Goal: Task Accomplishment & Management: Complete application form

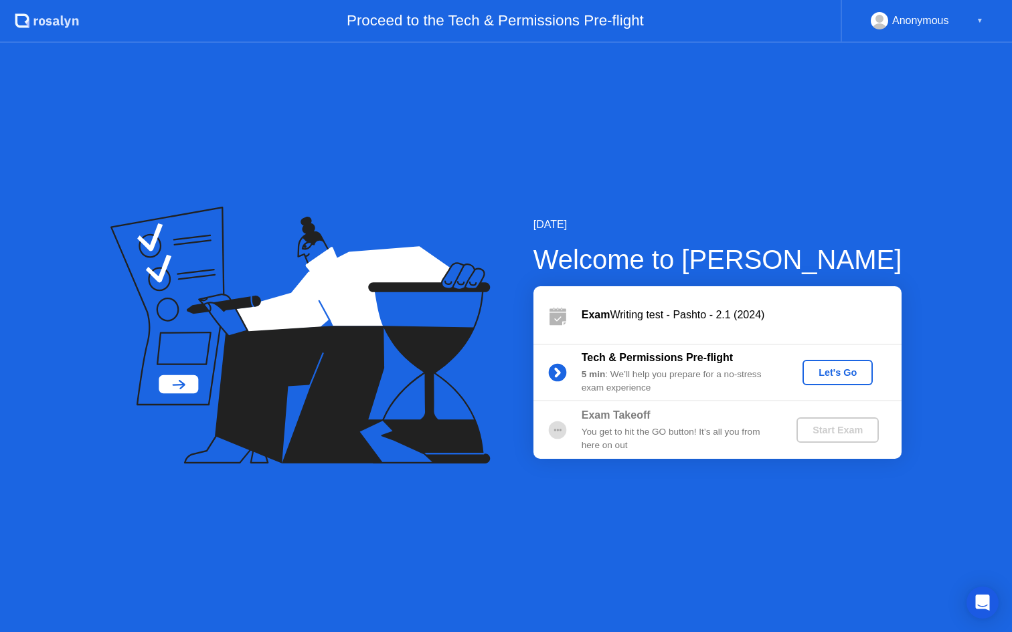
click at [833, 370] on div "Let's Go" at bounding box center [838, 372] width 60 height 11
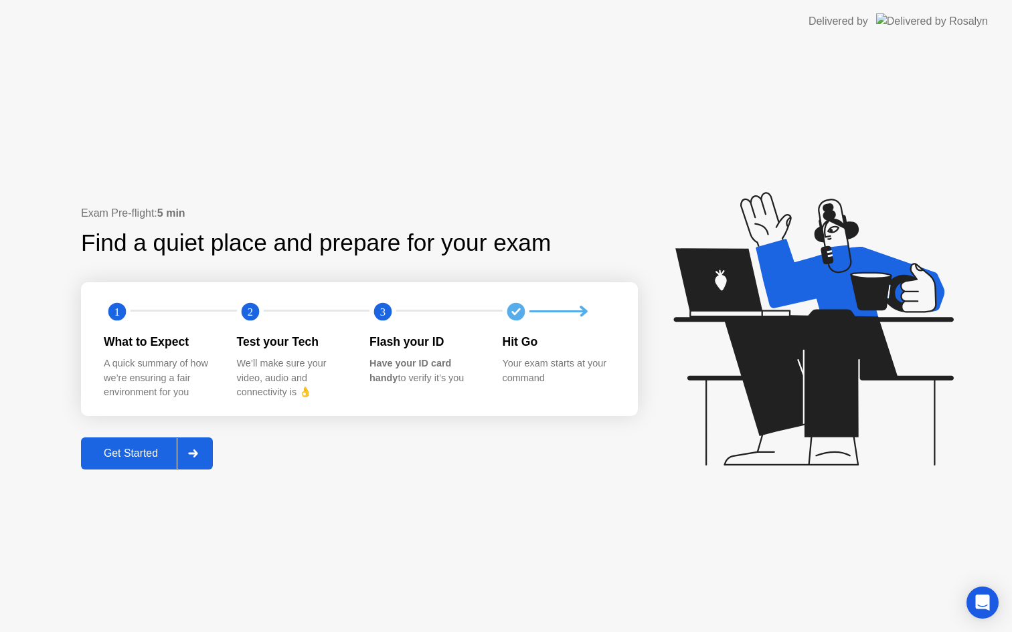
click at [126, 456] on div "Get Started" at bounding box center [131, 454] width 92 height 12
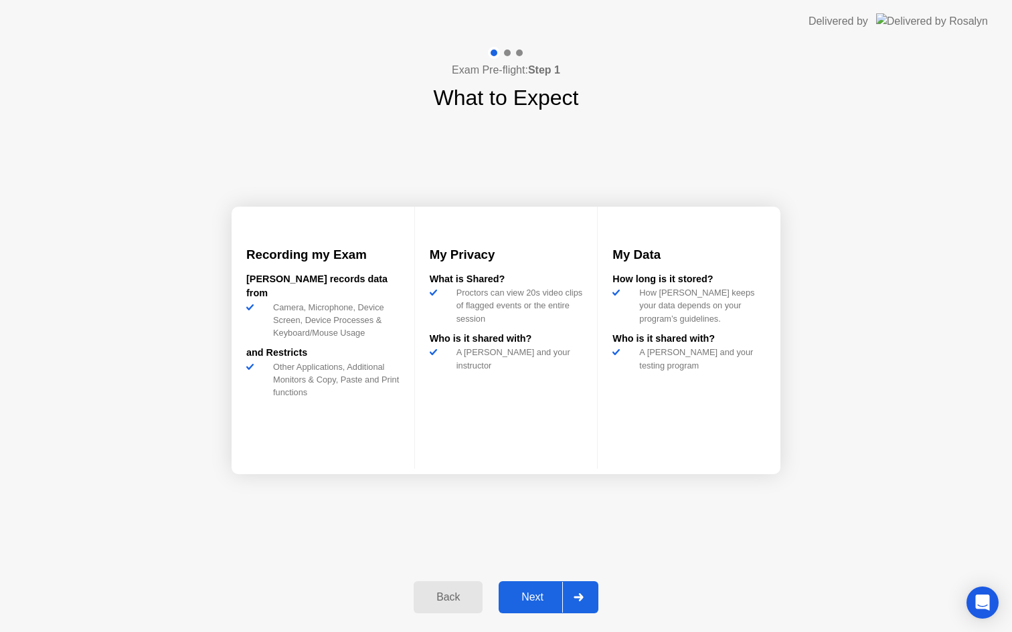
click at [543, 595] on div "Next" at bounding box center [532, 597] width 60 height 12
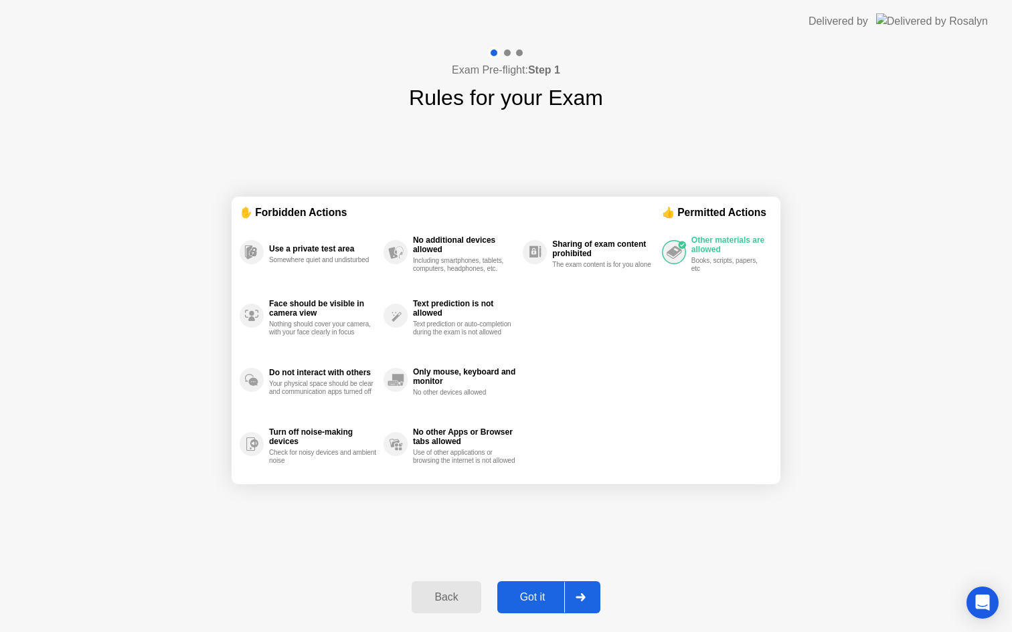
click at [543, 595] on div "Got it" at bounding box center [532, 597] width 63 height 12
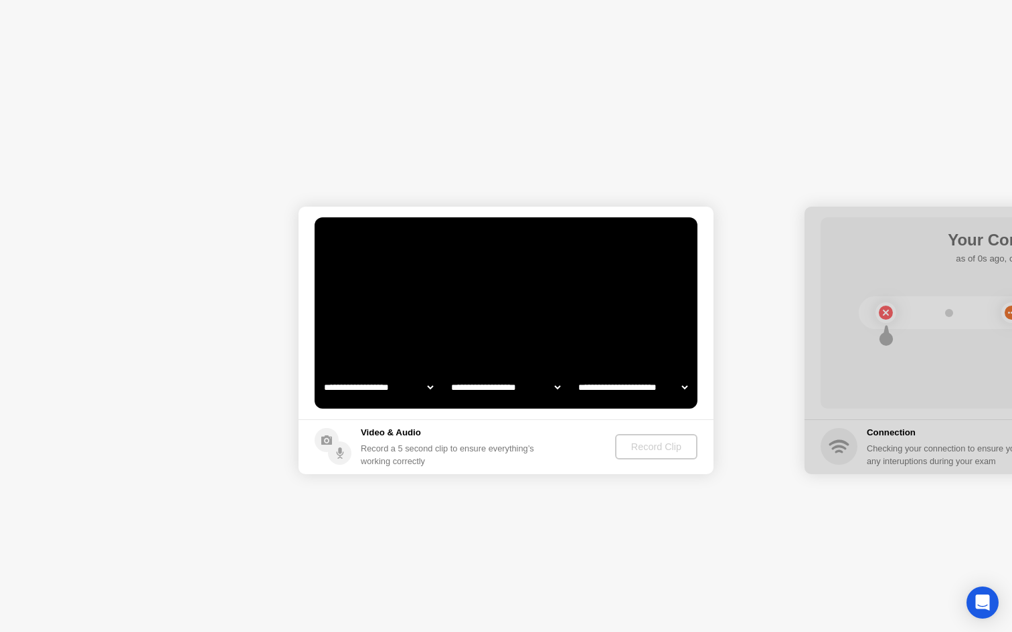
select select "**********"
select select "*******"
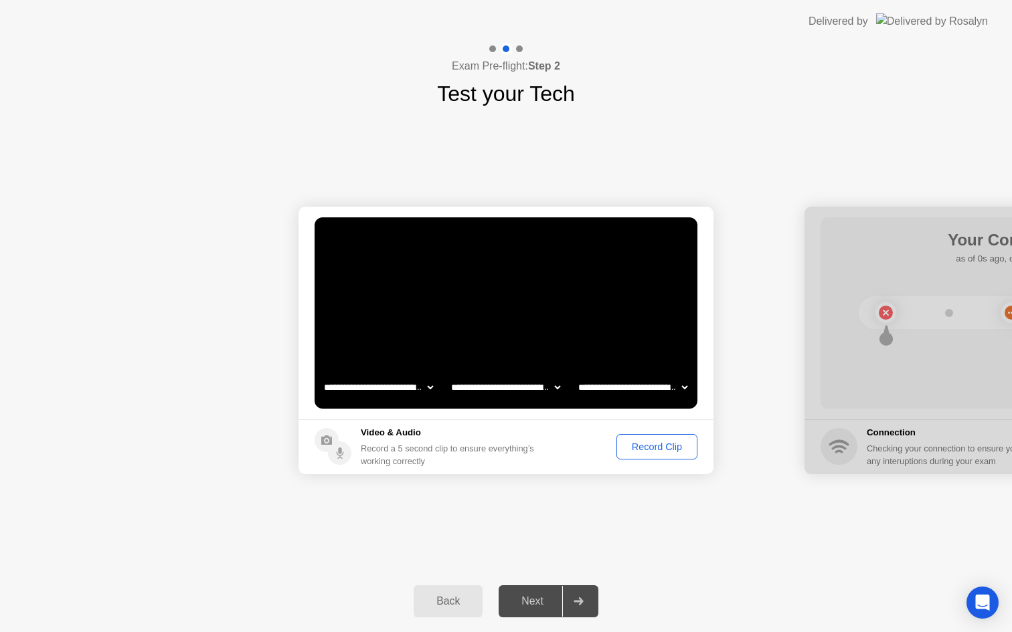
click at [658, 438] on button "Record Clip" at bounding box center [656, 446] width 81 height 25
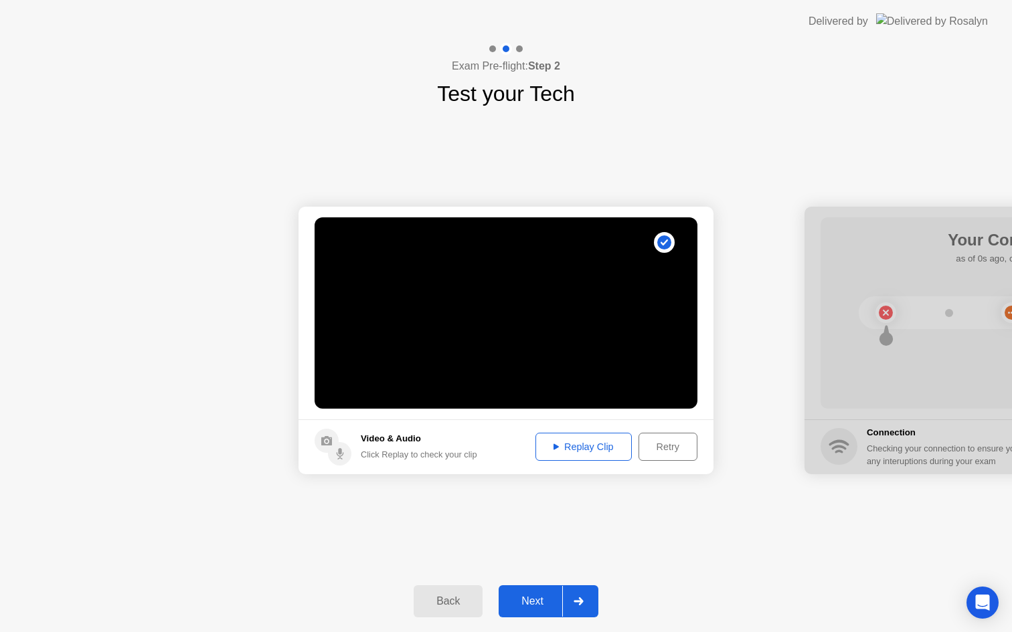
click at [591, 448] on div "Replay Clip" at bounding box center [583, 447] width 87 height 11
click at [539, 595] on div "Next" at bounding box center [532, 601] width 60 height 12
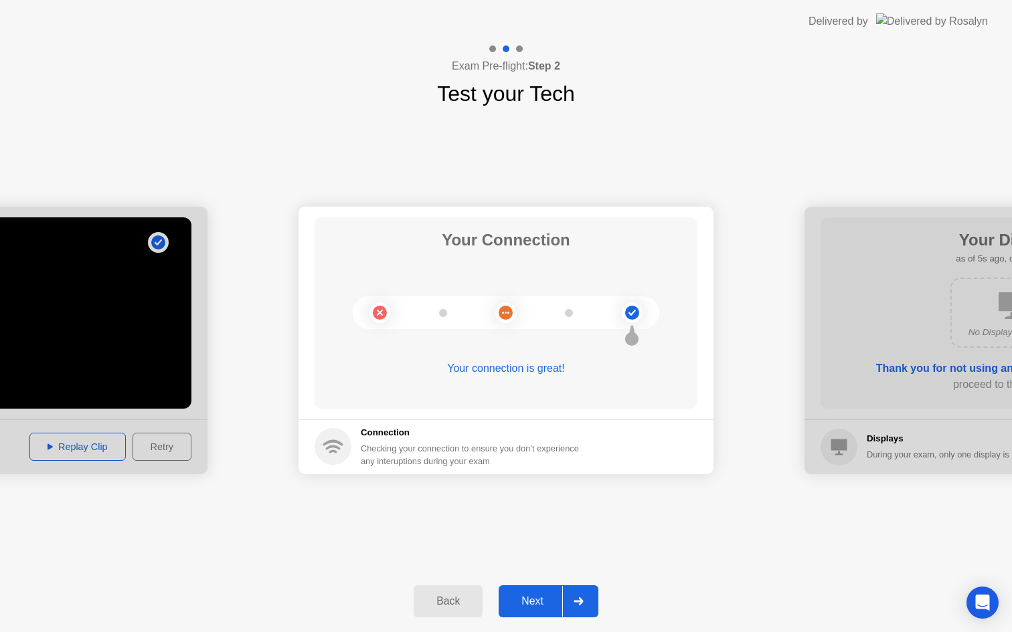
click at [530, 598] on div "Next" at bounding box center [532, 601] width 60 height 12
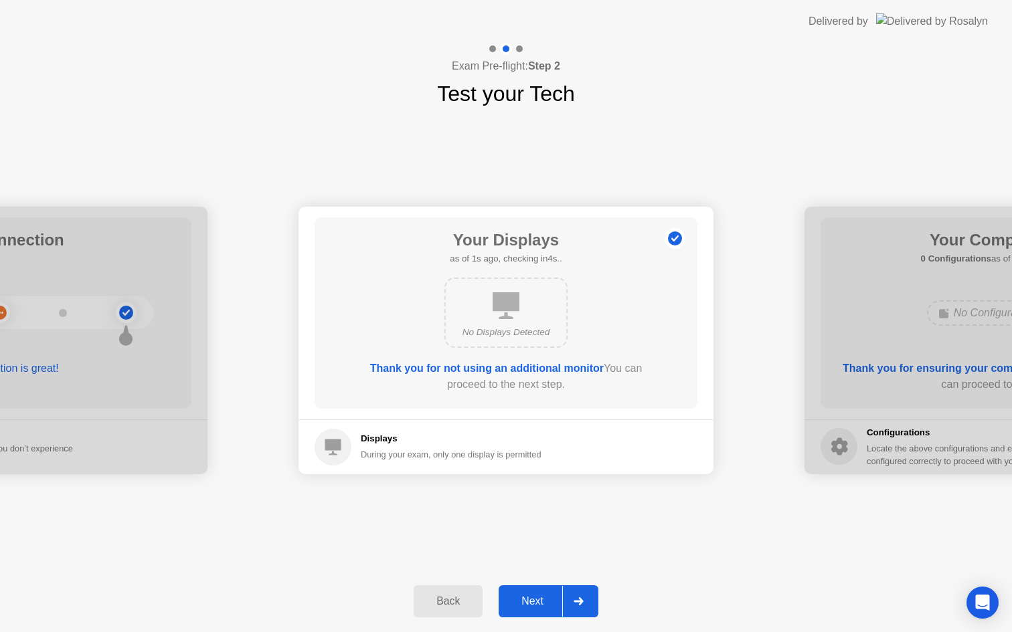
click at [530, 598] on div "Next" at bounding box center [532, 601] width 60 height 12
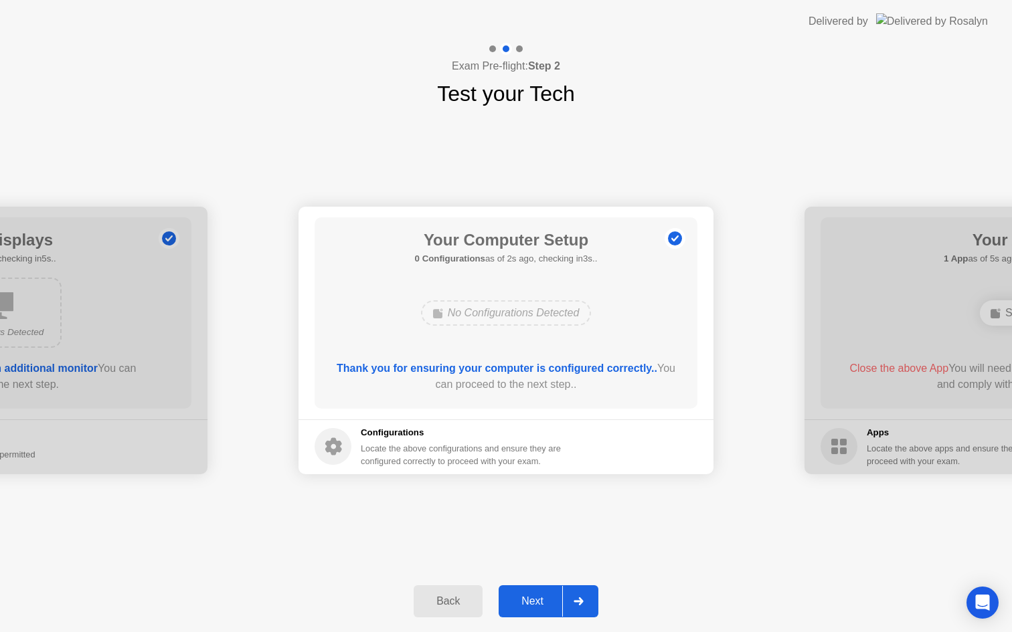
click at [530, 598] on div "Next" at bounding box center [532, 601] width 60 height 12
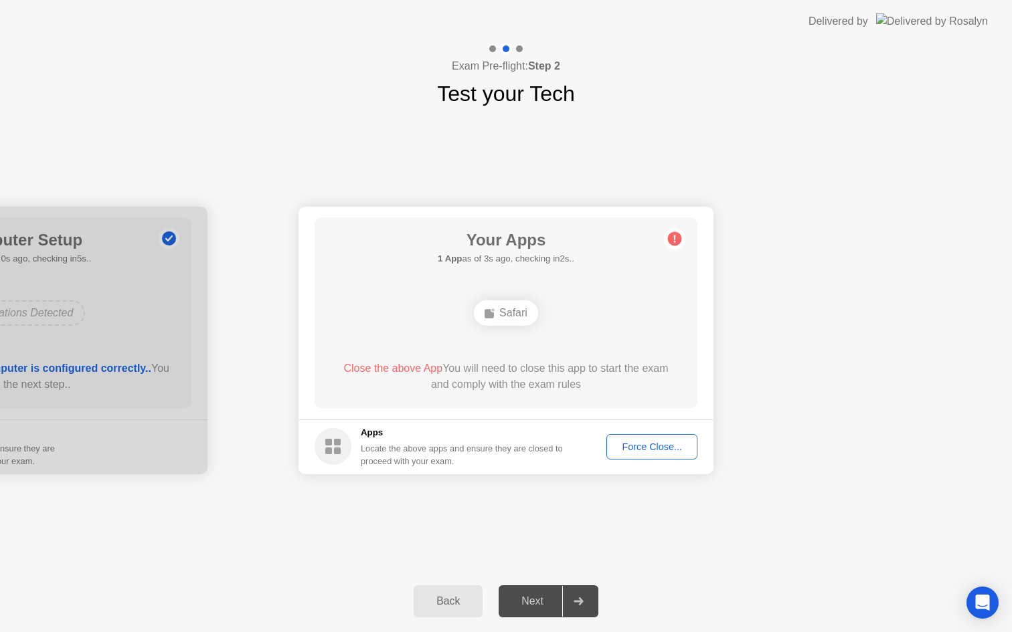
click at [656, 449] on div "Force Close..." at bounding box center [652, 447] width 82 height 11
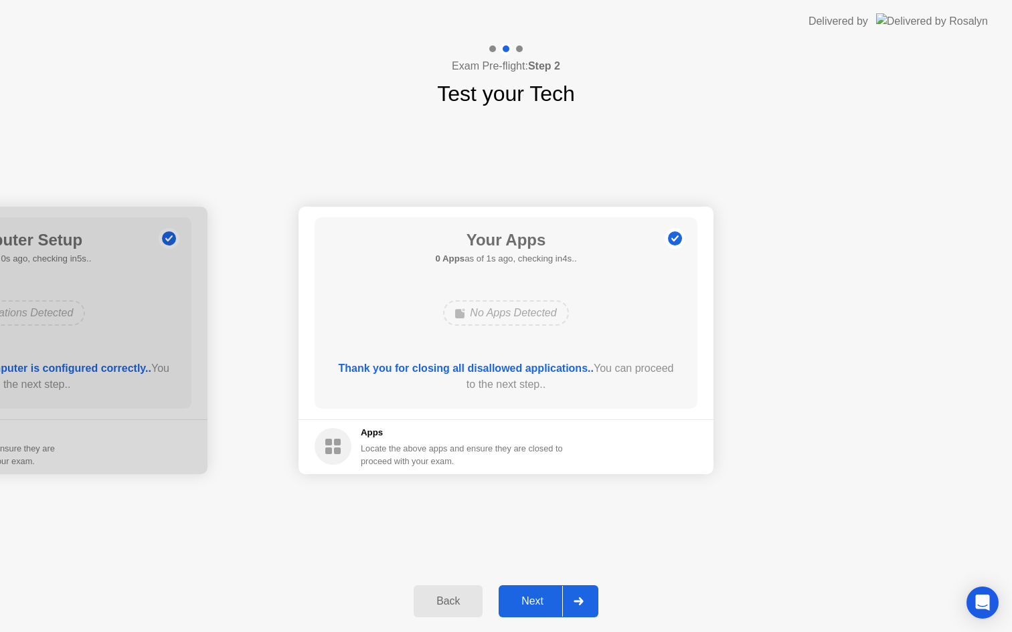
click at [523, 600] on div "Next" at bounding box center [532, 601] width 60 height 12
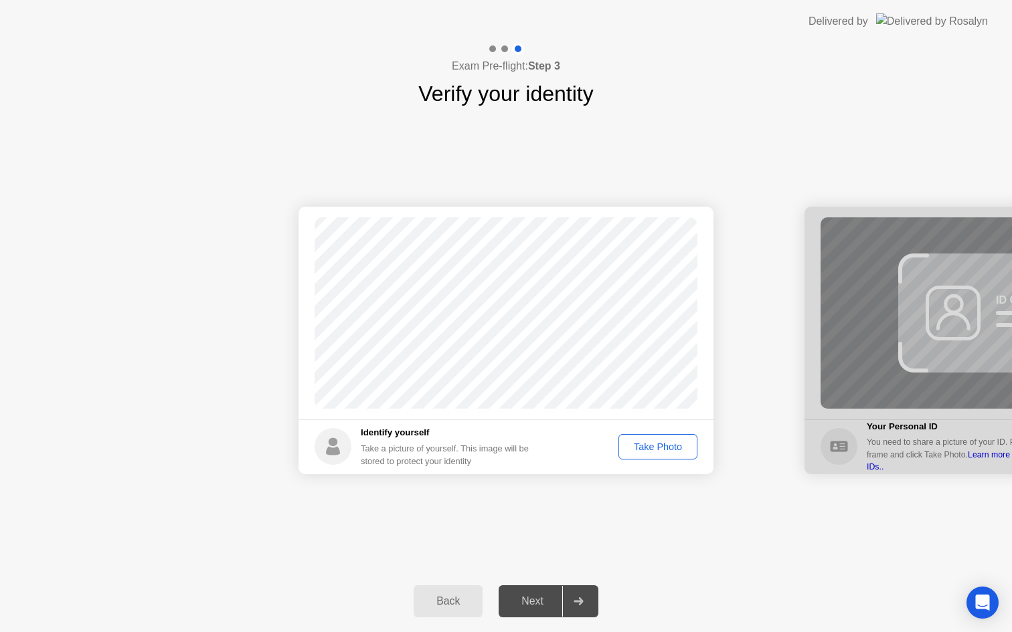
click at [650, 444] on div "Take Photo" at bounding box center [658, 447] width 70 height 11
click at [533, 585] on button "Next" at bounding box center [548, 601] width 100 height 32
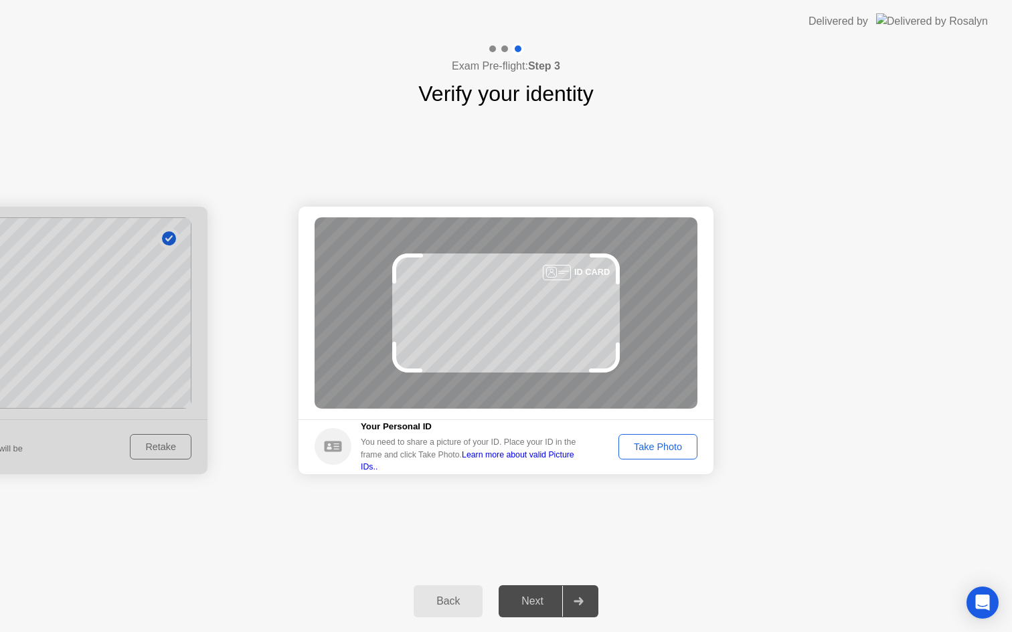
click at [666, 443] on div "Take Photo" at bounding box center [658, 447] width 70 height 11
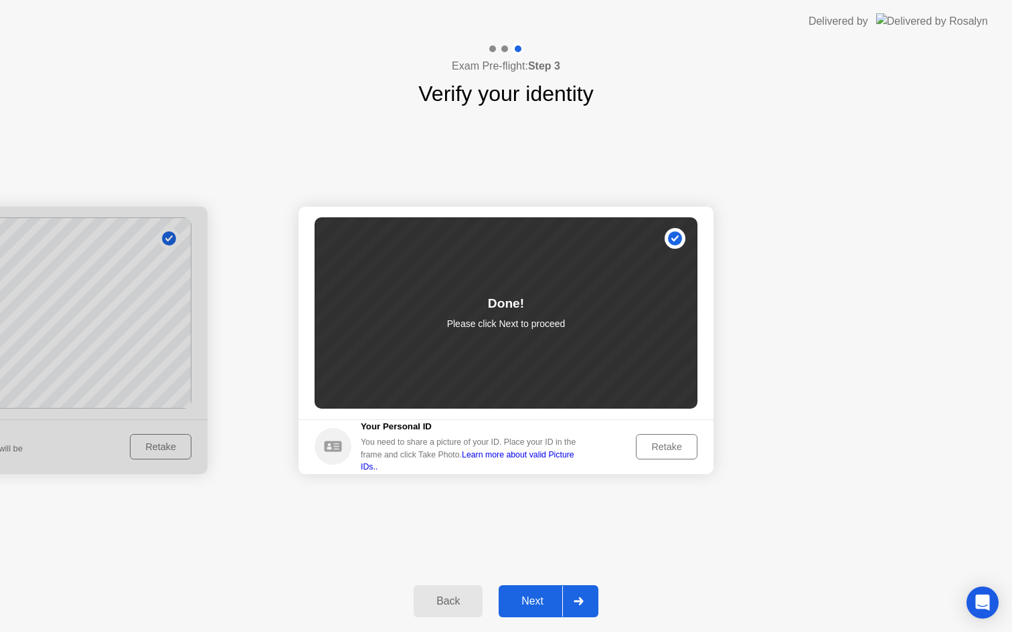
click at [538, 599] on div "Next" at bounding box center [532, 601] width 60 height 12
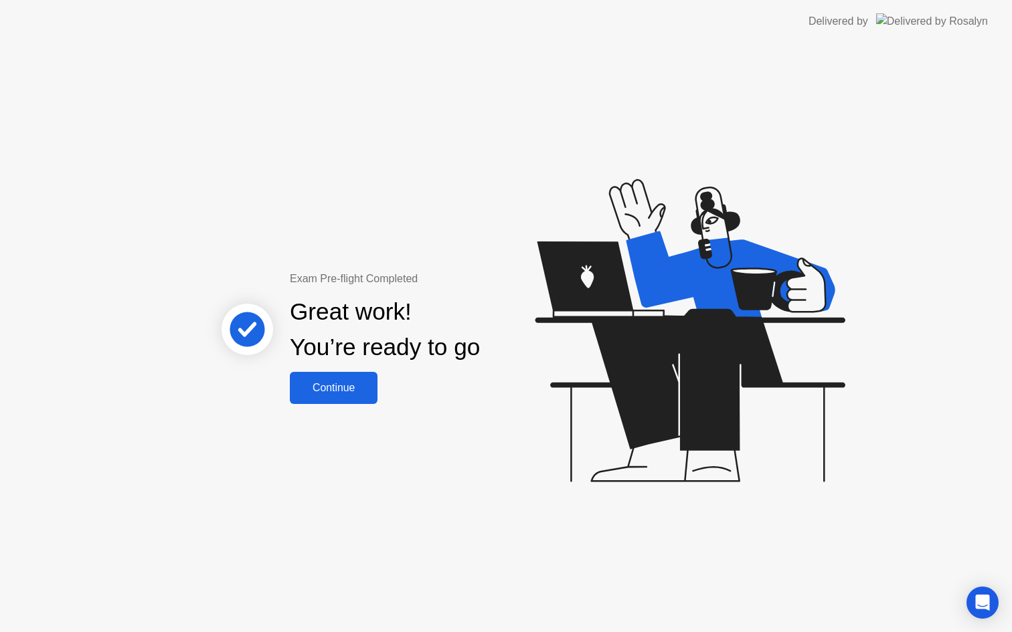
click at [346, 385] on div "Continue" at bounding box center [334, 388] width 80 height 12
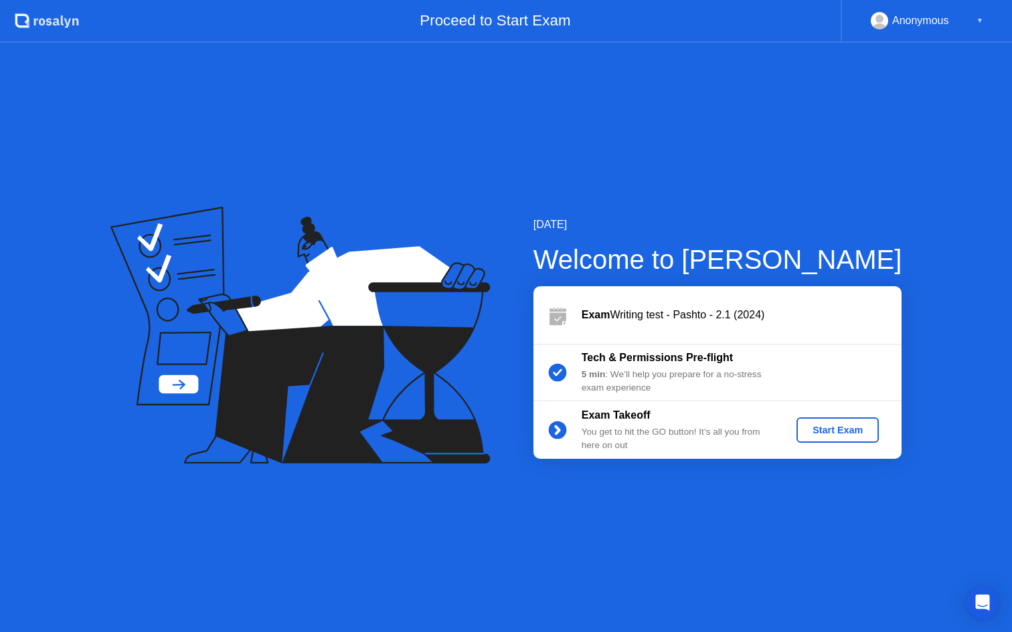
click at [838, 430] on div "Start Exam" at bounding box center [838, 430] width 72 height 11
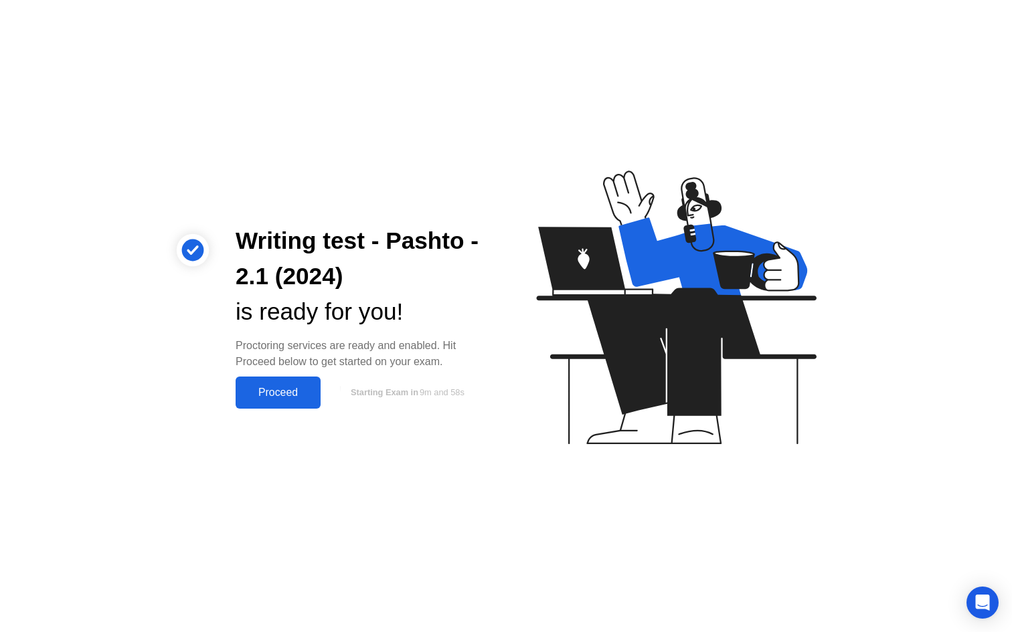
click at [279, 387] on div "Proceed" at bounding box center [278, 393] width 77 height 12
